Goal: Check status: Check status

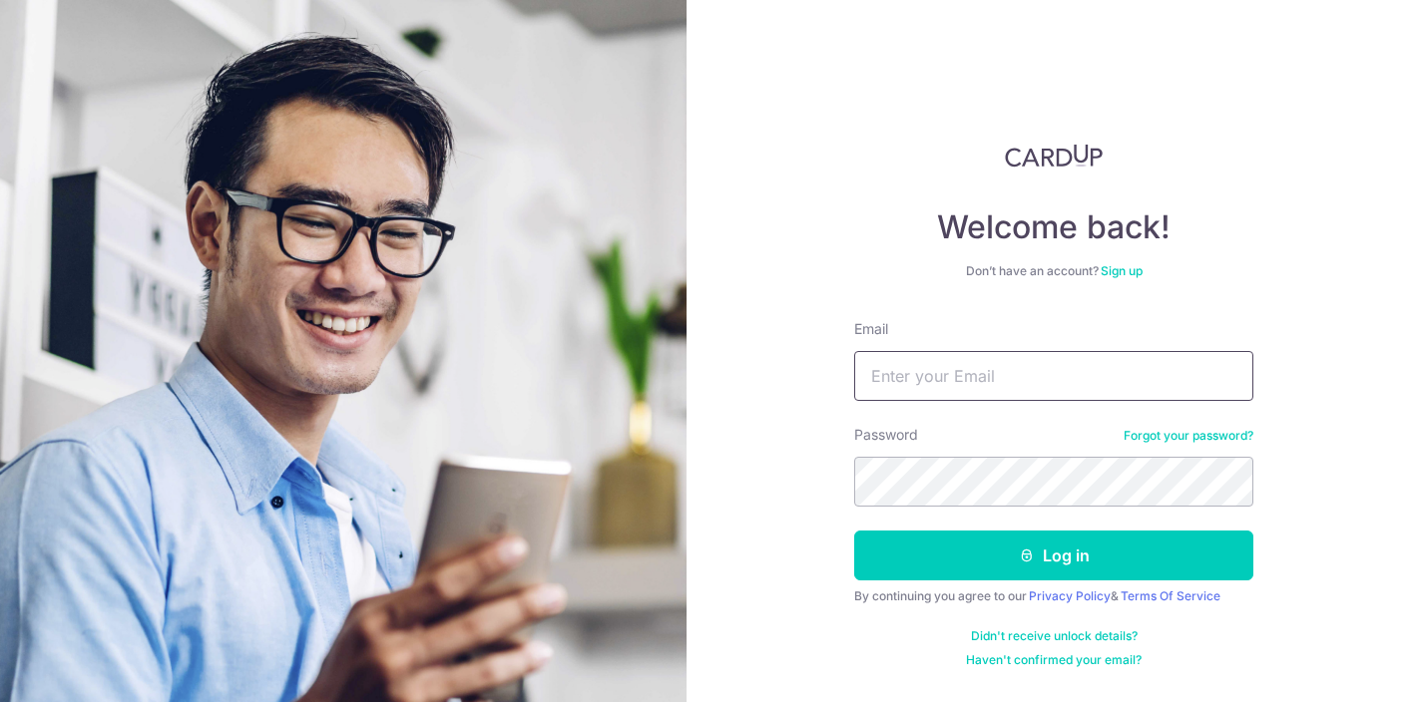
click at [1042, 375] on input "Email" at bounding box center [1053, 376] width 399 height 50
type input "[EMAIL_ADDRESS][DOMAIN_NAME]"
click at [854, 531] on button "Log in" at bounding box center [1053, 556] width 399 height 50
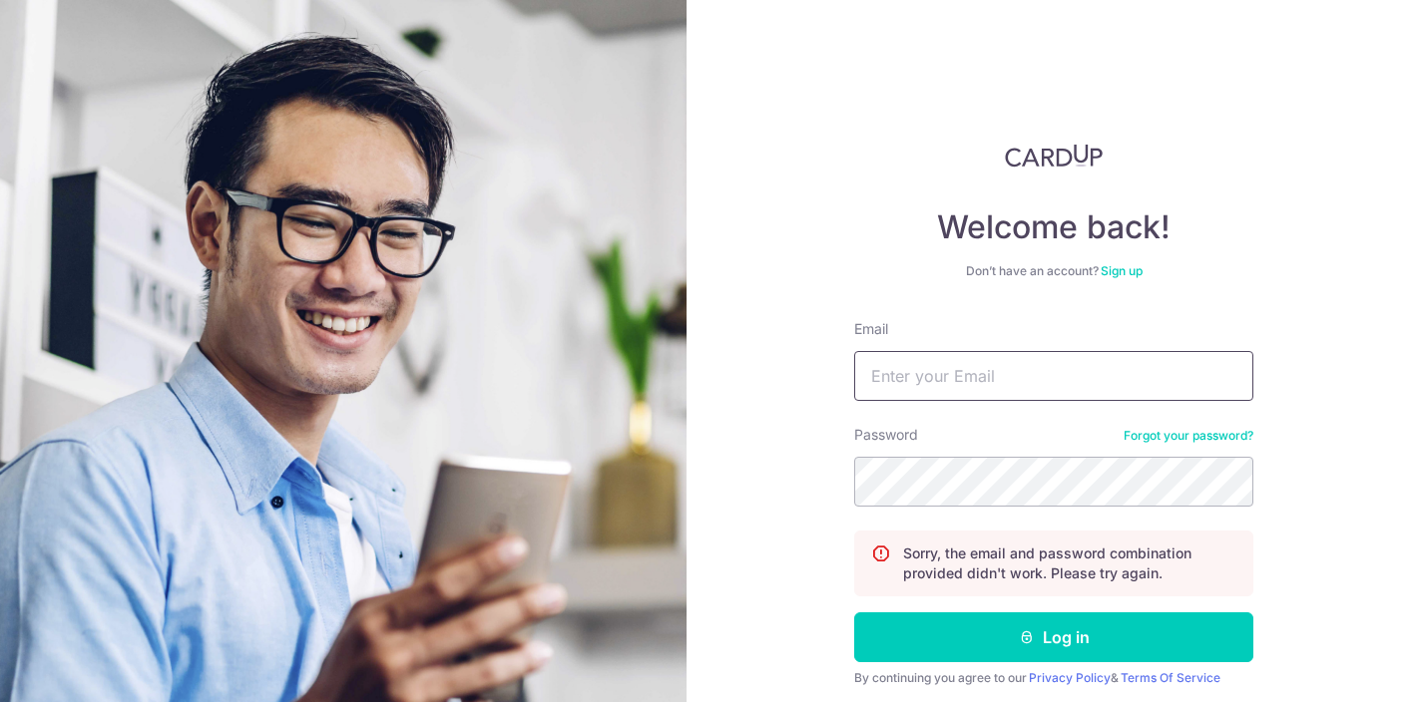
click at [1012, 364] on input "Email" at bounding box center [1053, 376] width 399 height 50
type input "[EMAIL_ADDRESS][DOMAIN_NAME]"
click at [854, 612] on button "Log in" at bounding box center [1053, 637] width 399 height 50
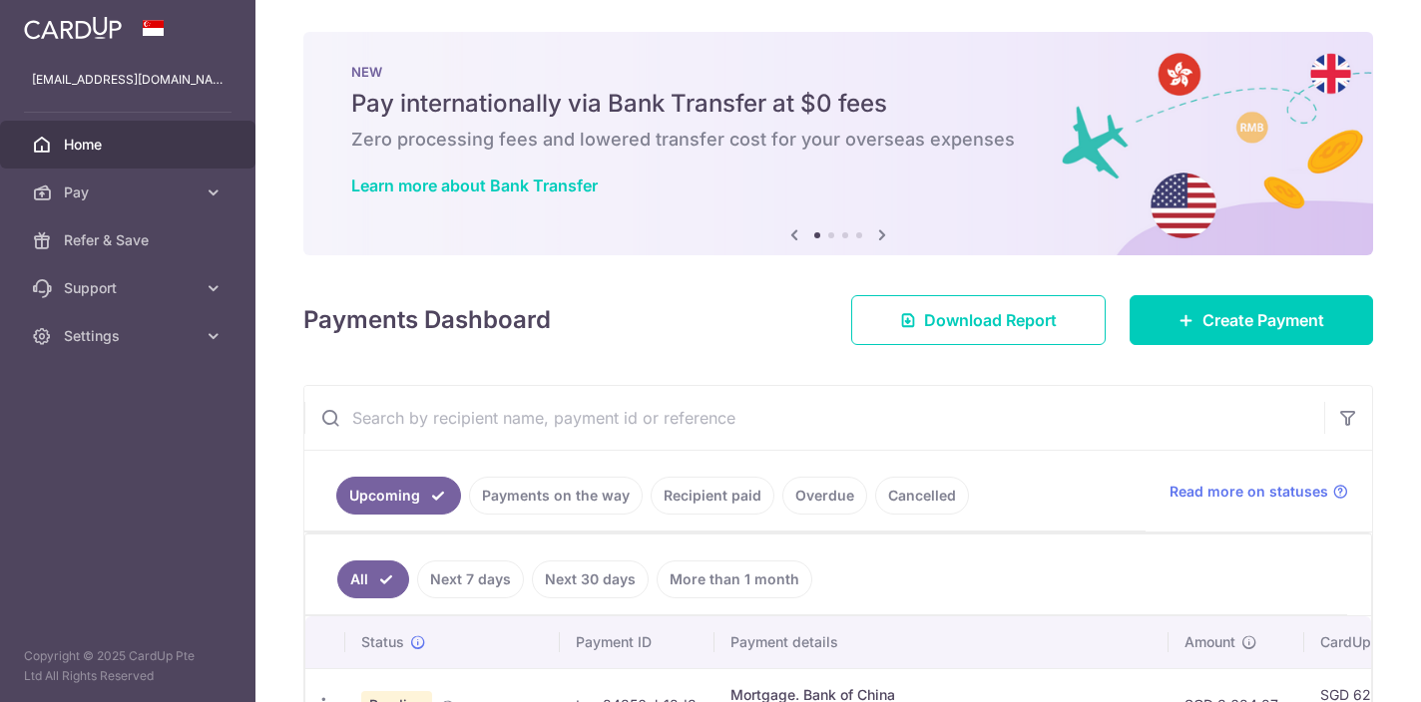
click at [685, 495] on link "Recipient paid" at bounding box center [712, 496] width 124 height 38
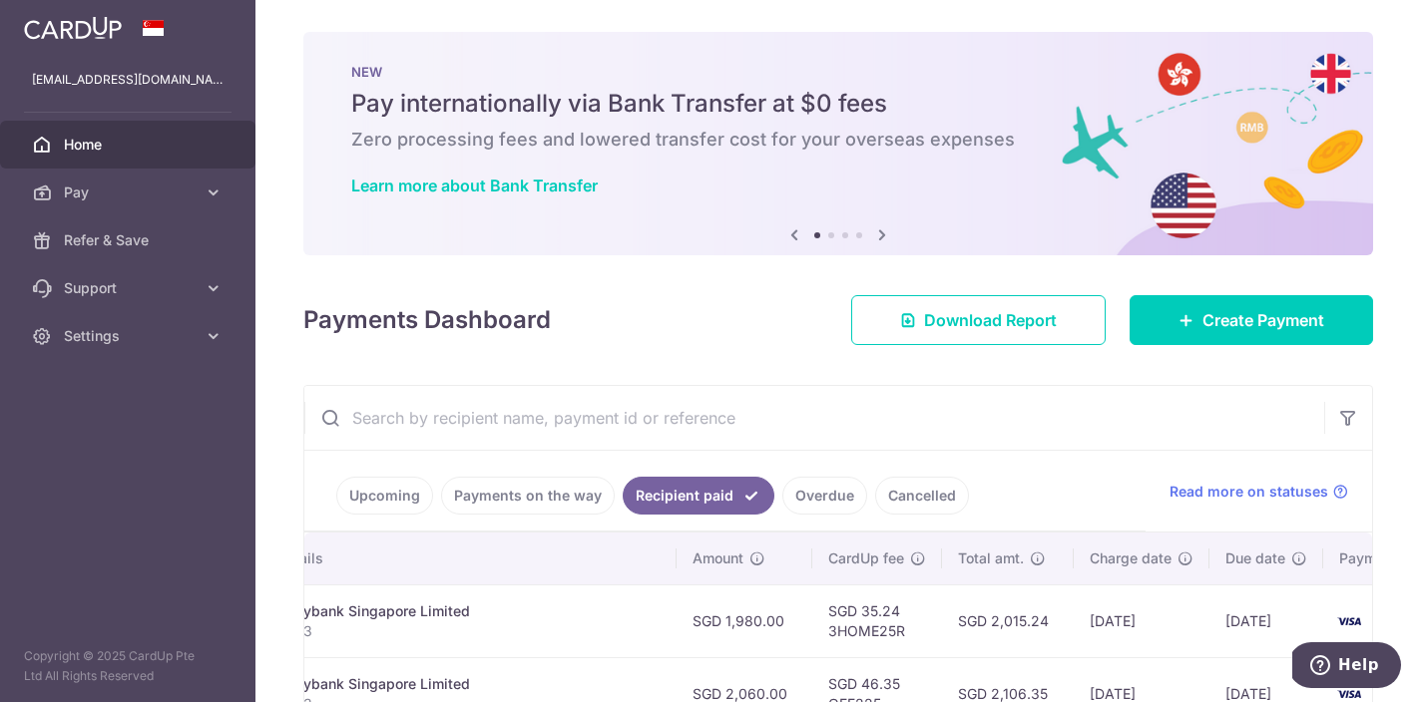
click at [487, 494] on link "Payments on the way" at bounding box center [528, 496] width 174 height 38
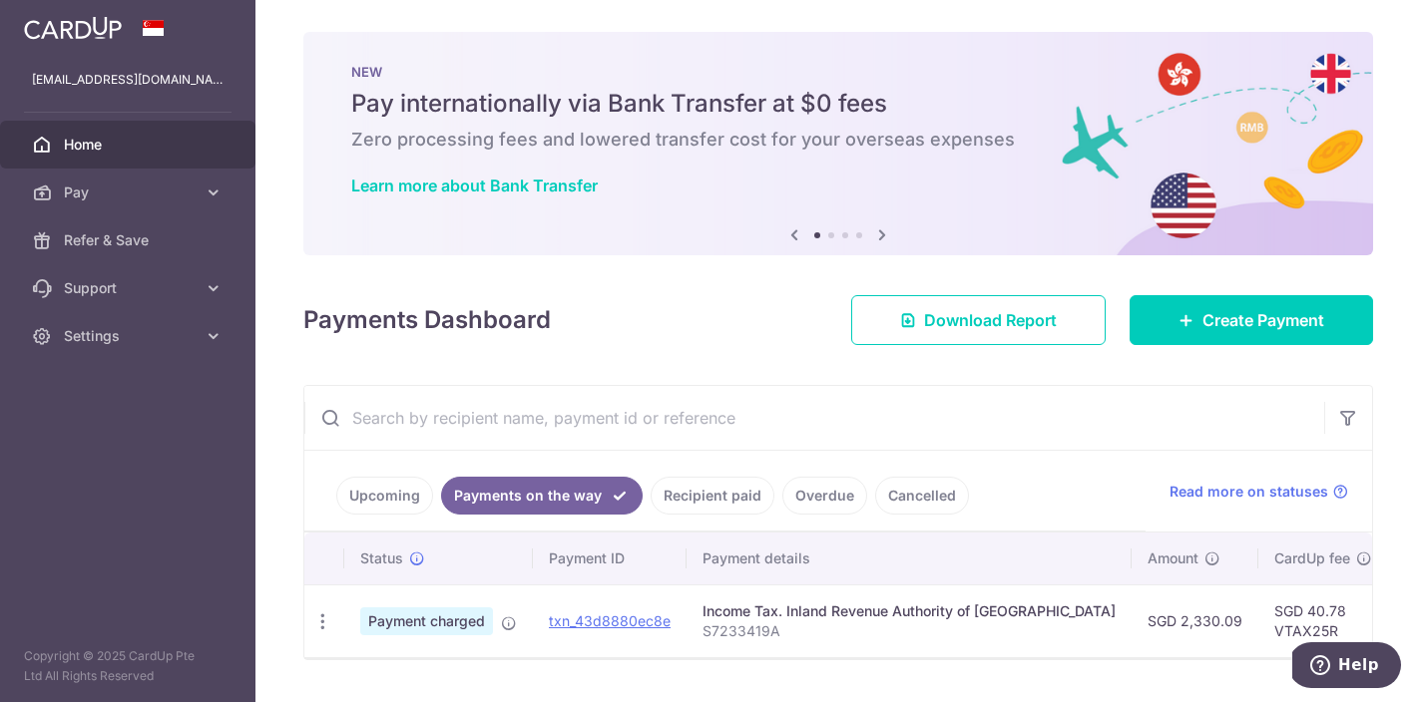
scroll to position [52, 0]
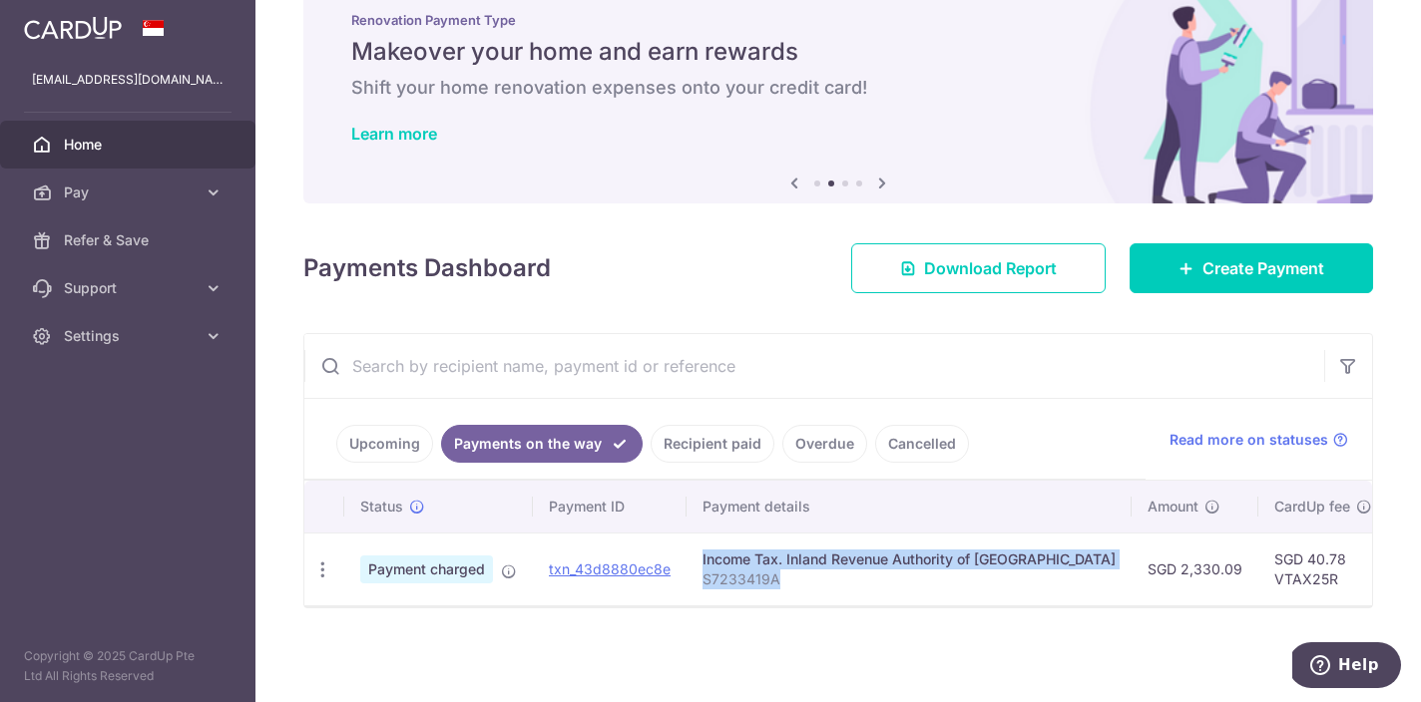
drag, startPoint x: 987, startPoint y: 587, endPoint x: 668, endPoint y: 586, distance: 318.2
click at [668, 586] on tr "PDF Receipt Payment charged txn_43d8880ec8e Income Tax. Inland Revenue Authorit…" at bounding box center [1108, 569] width 1609 height 73
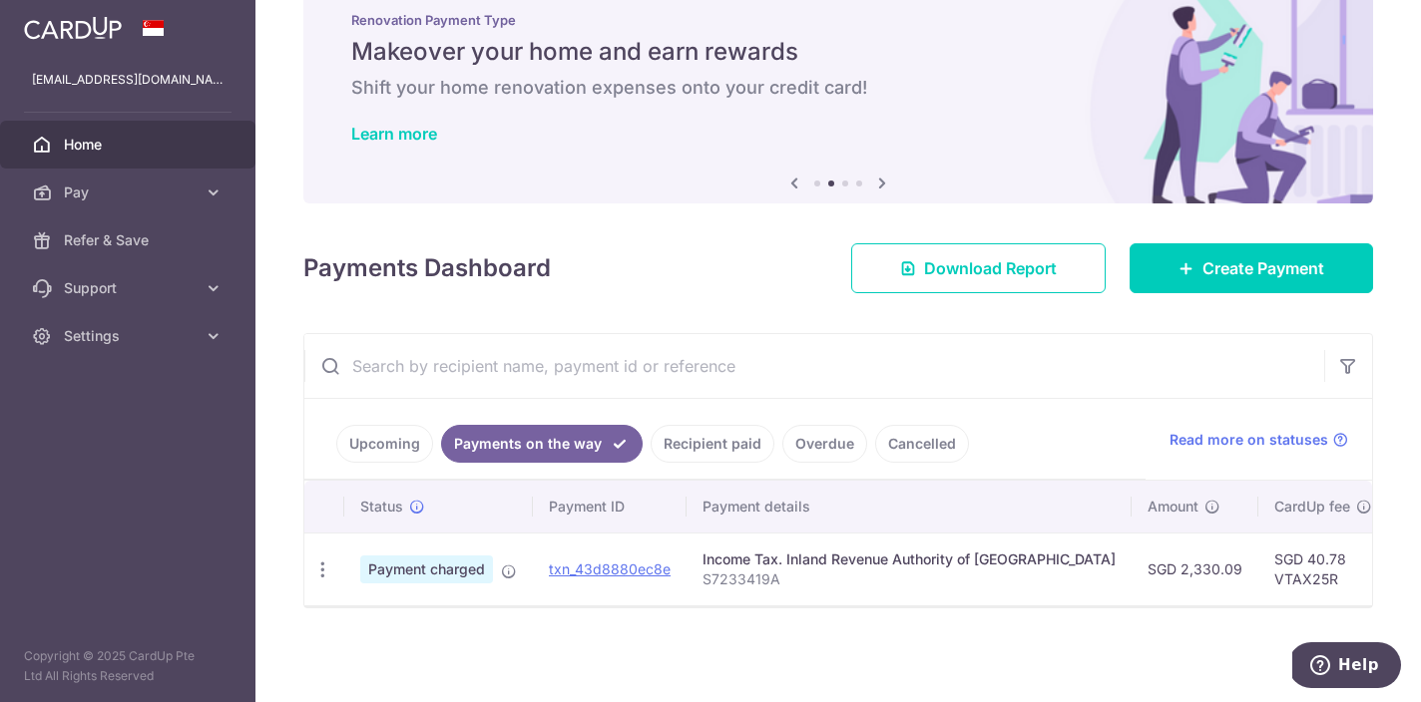
click at [393, 455] on link "Upcoming" at bounding box center [384, 444] width 97 height 38
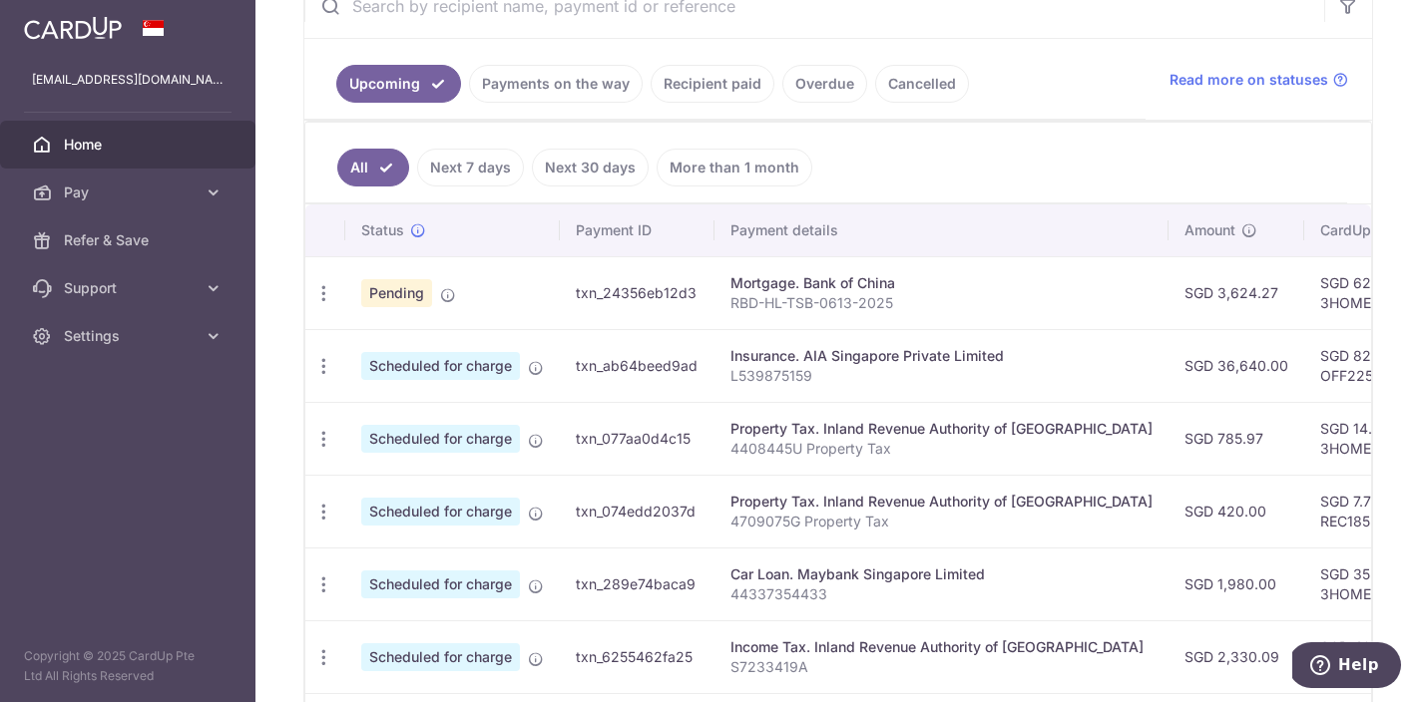
scroll to position [0, 0]
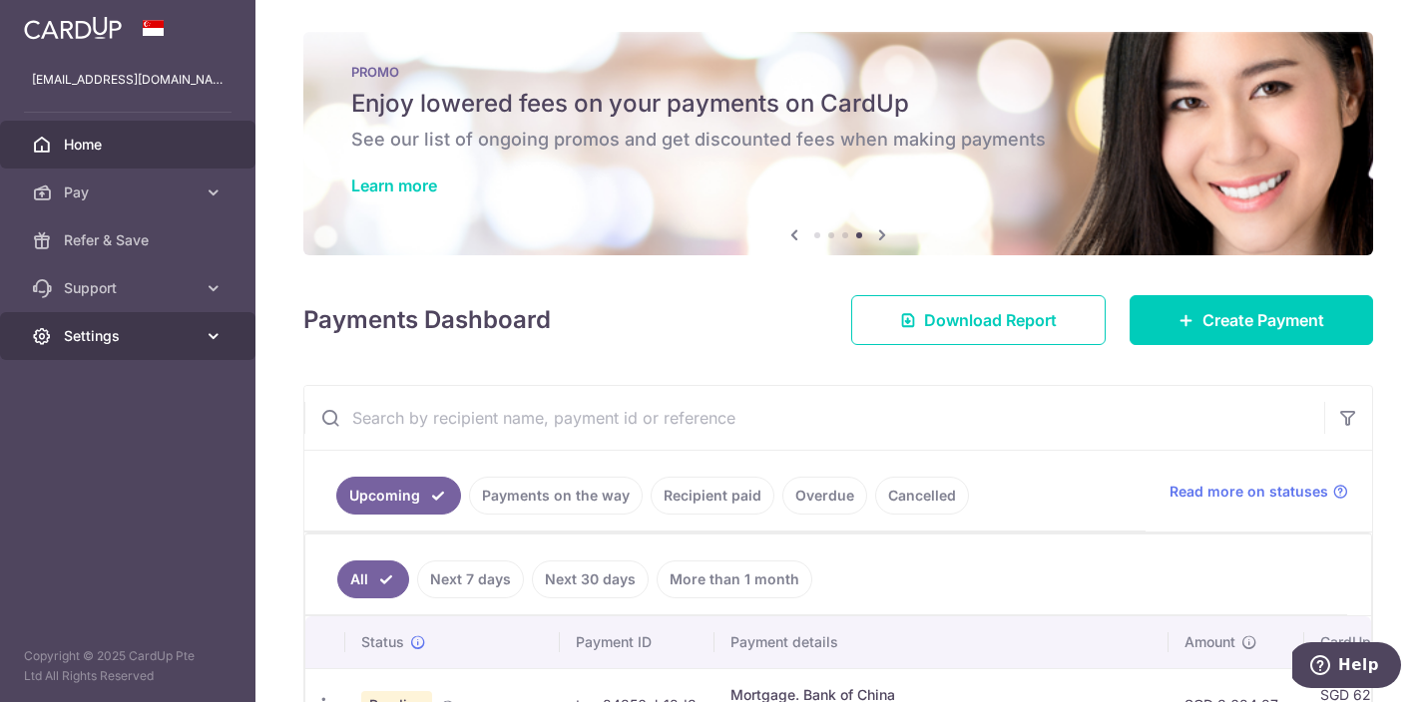
click at [216, 346] on link "Settings" at bounding box center [127, 336] width 255 height 48
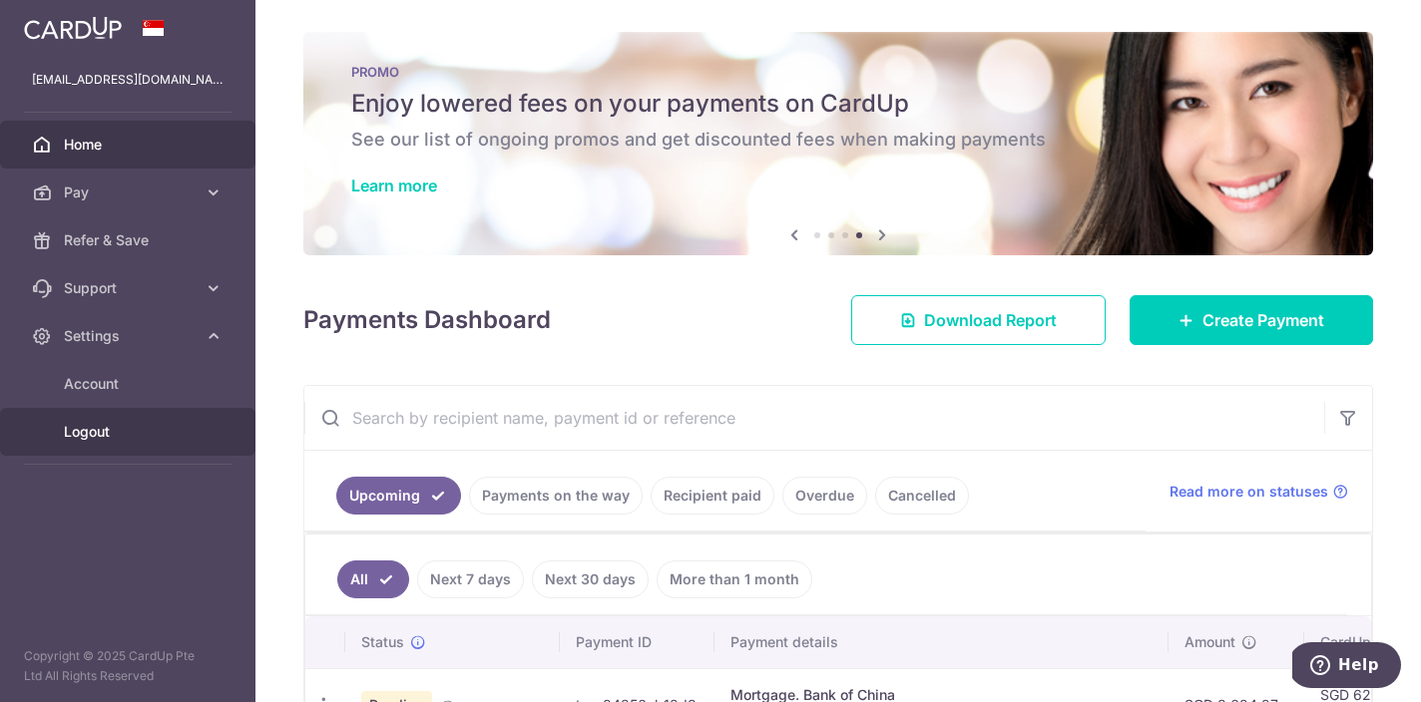
click at [164, 444] on link "Logout" at bounding box center [127, 432] width 255 height 48
